Goal: Find contact information: Obtain details needed to contact an individual or organization

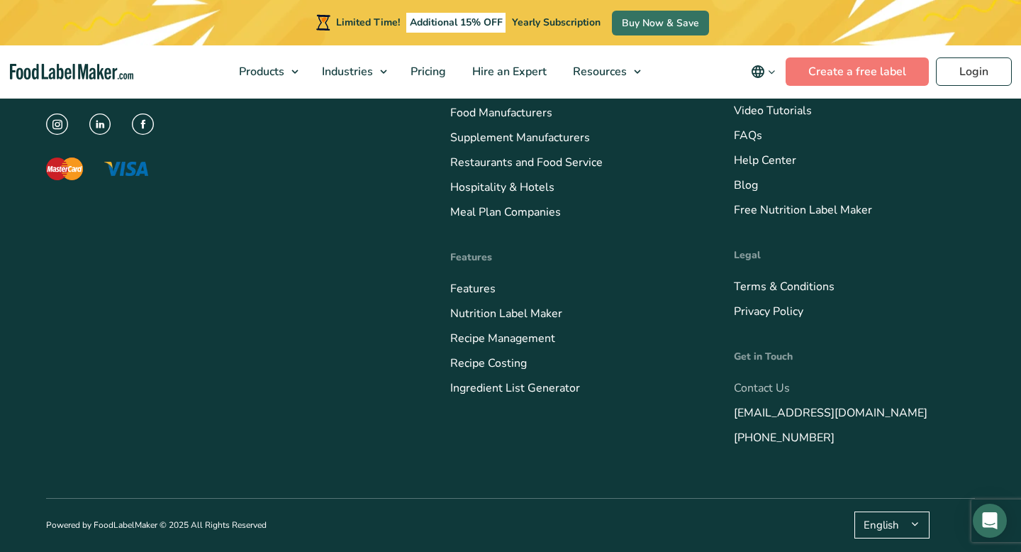
click at [764, 386] on link "Contact Us" at bounding box center [762, 388] width 56 height 16
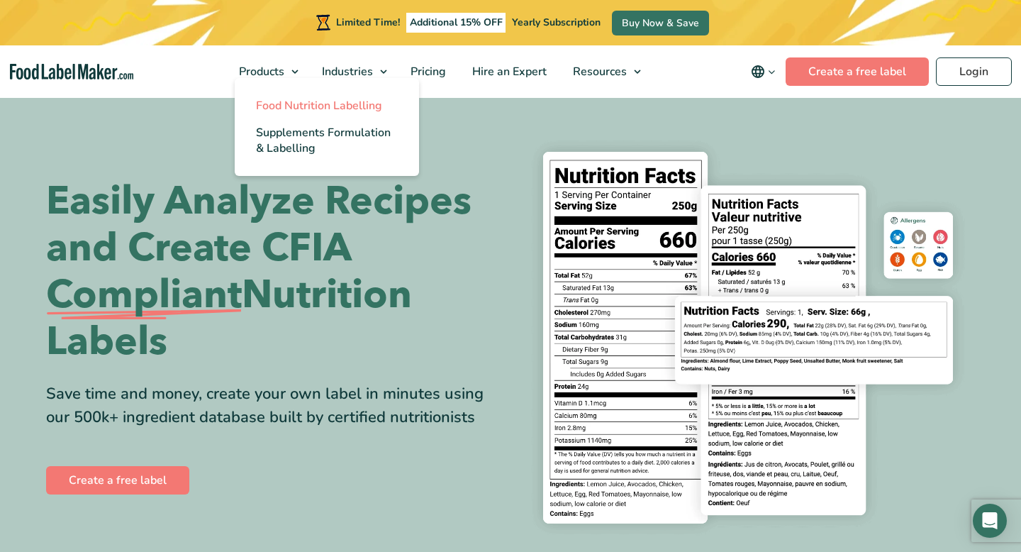
click at [283, 110] on span "Food Nutrition Labelling" at bounding box center [319, 106] width 126 height 16
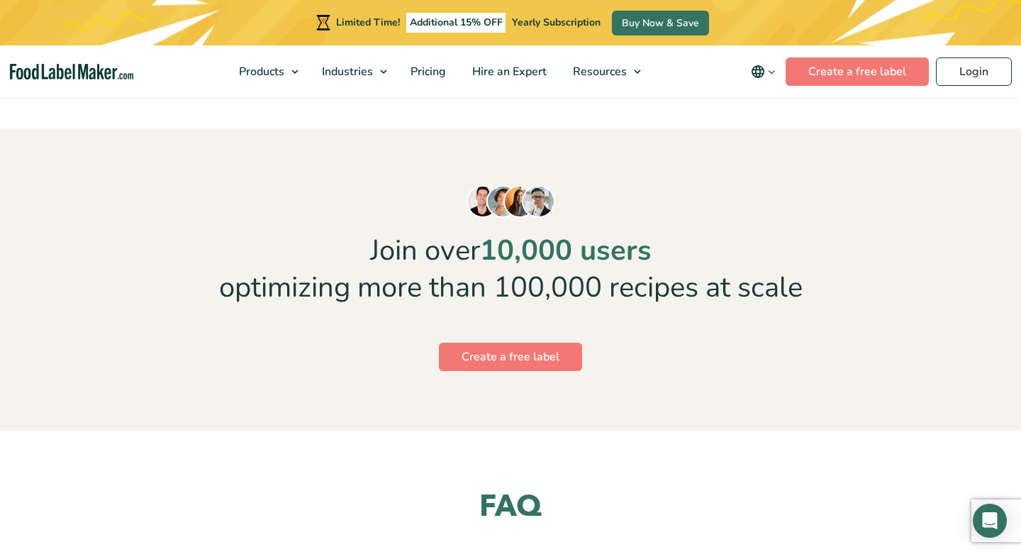
scroll to position [3745, 0]
click at [517, 74] on span "Hire an Expert" at bounding box center [508, 72] width 80 height 16
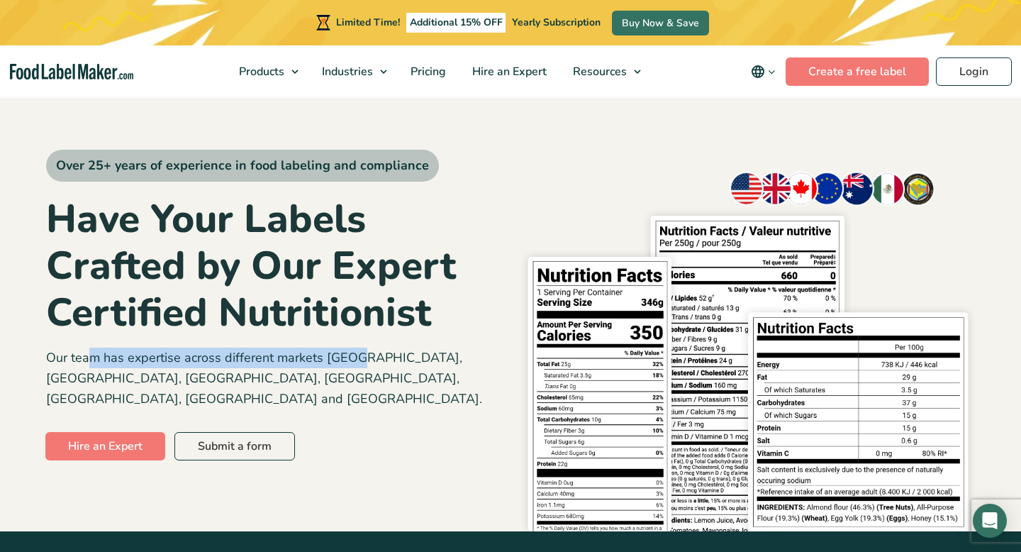
drag, startPoint x: 91, startPoint y: 357, endPoint x: 360, endPoint y: 355, distance: 269.4
click at [360, 355] on p "Our team has expertise across different markets [GEOGRAPHIC_DATA], [GEOGRAPHIC_…" at bounding box center [273, 377] width 454 height 61
click at [805, 162] on img at bounding box center [748, 346] width 454 height 368
click at [795, 182] on img at bounding box center [748, 346] width 454 height 368
